Goal: Navigation & Orientation: Find specific page/section

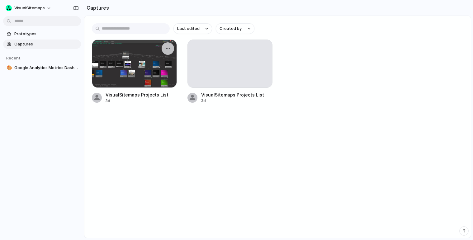
click at [163, 68] on div at bounding box center [134, 64] width 85 height 48
click at [205, 56] on div at bounding box center [230, 64] width 84 height 48
click at [204, 63] on div at bounding box center [230, 64] width 84 height 48
click at [248, 96] on div "VisualSitemaps Projects List" at bounding box center [232, 95] width 63 height 7
click at [216, 66] on div at bounding box center [230, 64] width 84 height 48
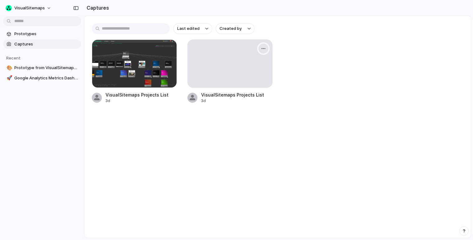
click at [267, 49] on button "button" at bounding box center [264, 49] width 10 height 10
click at [279, 48] on div "Create prototype Rename Copy link Open original page Delete" at bounding box center [236, 120] width 473 height 240
click at [217, 70] on div at bounding box center [230, 64] width 84 height 48
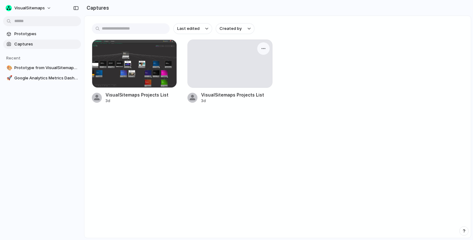
click at [217, 70] on div at bounding box center [230, 64] width 84 height 48
click at [218, 97] on div "VisualSitemaps Projects List" at bounding box center [232, 95] width 63 height 7
click at [263, 46] on div "button" at bounding box center [263, 48] width 5 height 5
click at [292, 46] on div "Create prototype Rename Copy link Open original page Delete" at bounding box center [236, 120] width 473 height 240
click at [112, 72] on div at bounding box center [134, 64] width 85 height 48
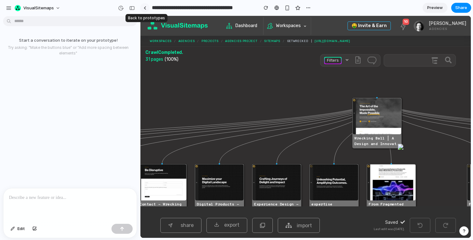
click at [145, 9] on div at bounding box center [145, 7] width 3 height 3
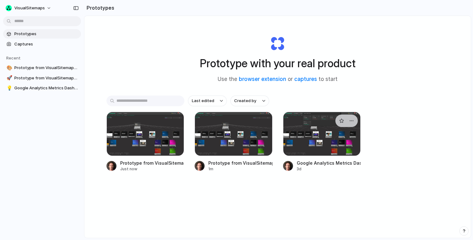
click at [322, 139] on div at bounding box center [322, 134] width 78 height 44
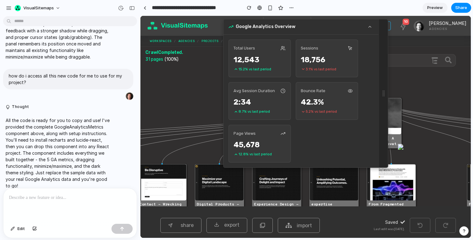
scroll to position [410, 0]
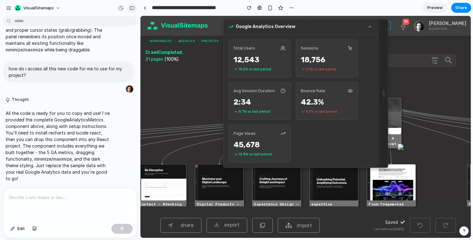
click at [135, 9] on button "button" at bounding box center [132, 8] width 10 height 10
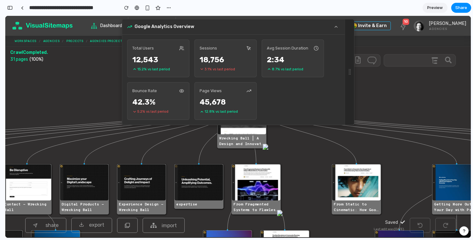
scroll to position [808, 0]
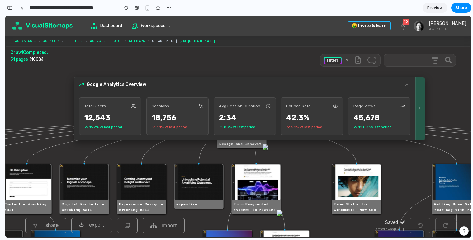
drag, startPoint x: 351, startPoint y: 41, endPoint x: 184, endPoint y: 101, distance: 177.8
click at [184, 101] on div "Google Analytics Overview Total Users 12,543 15.2 % vs last period Sessions 18,…" at bounding box center [250, 109] width 352 height 64
